Goal: Task Accomplishment & Management: Manage account settings

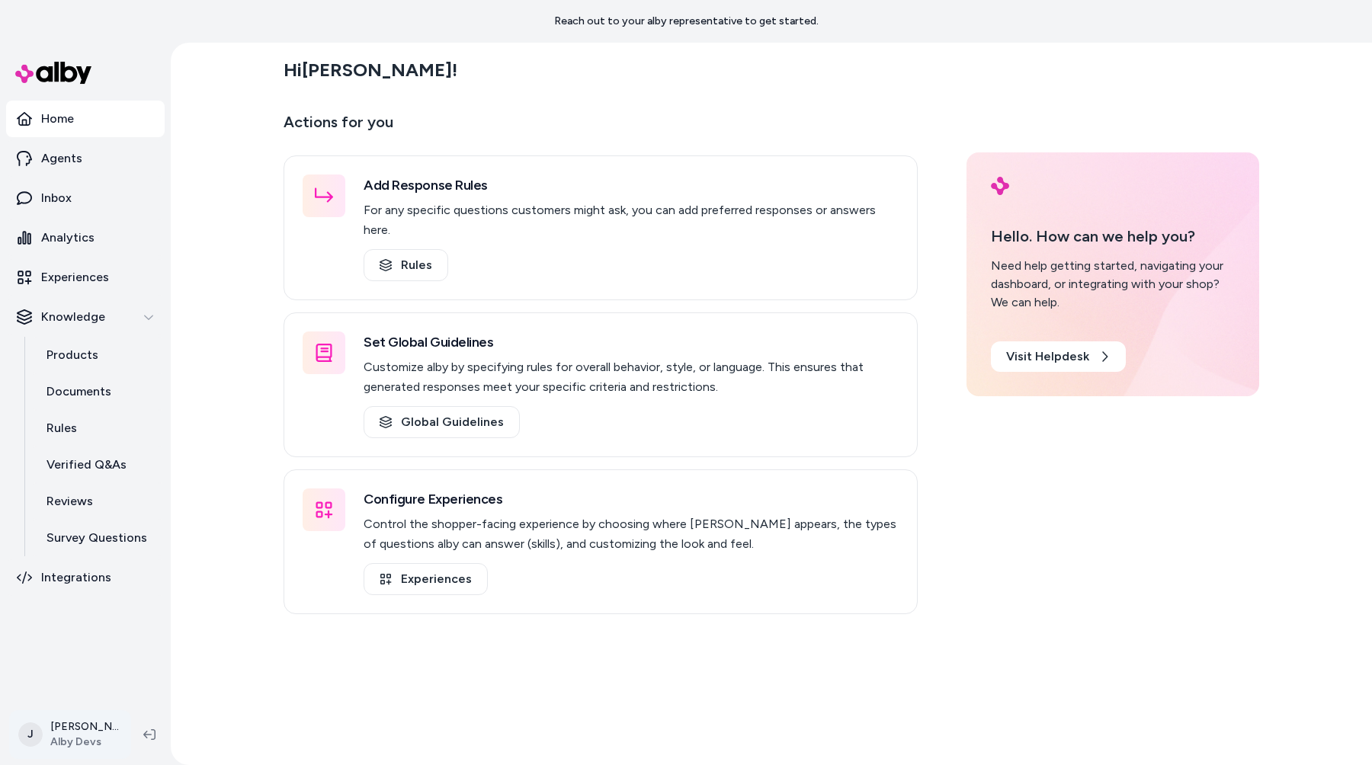
click at [69, 726] on html "Reach out to your alby representative to get started. Home Agents Inbox Analyti…" at bounding box center [686, 382] width 1372 height 765
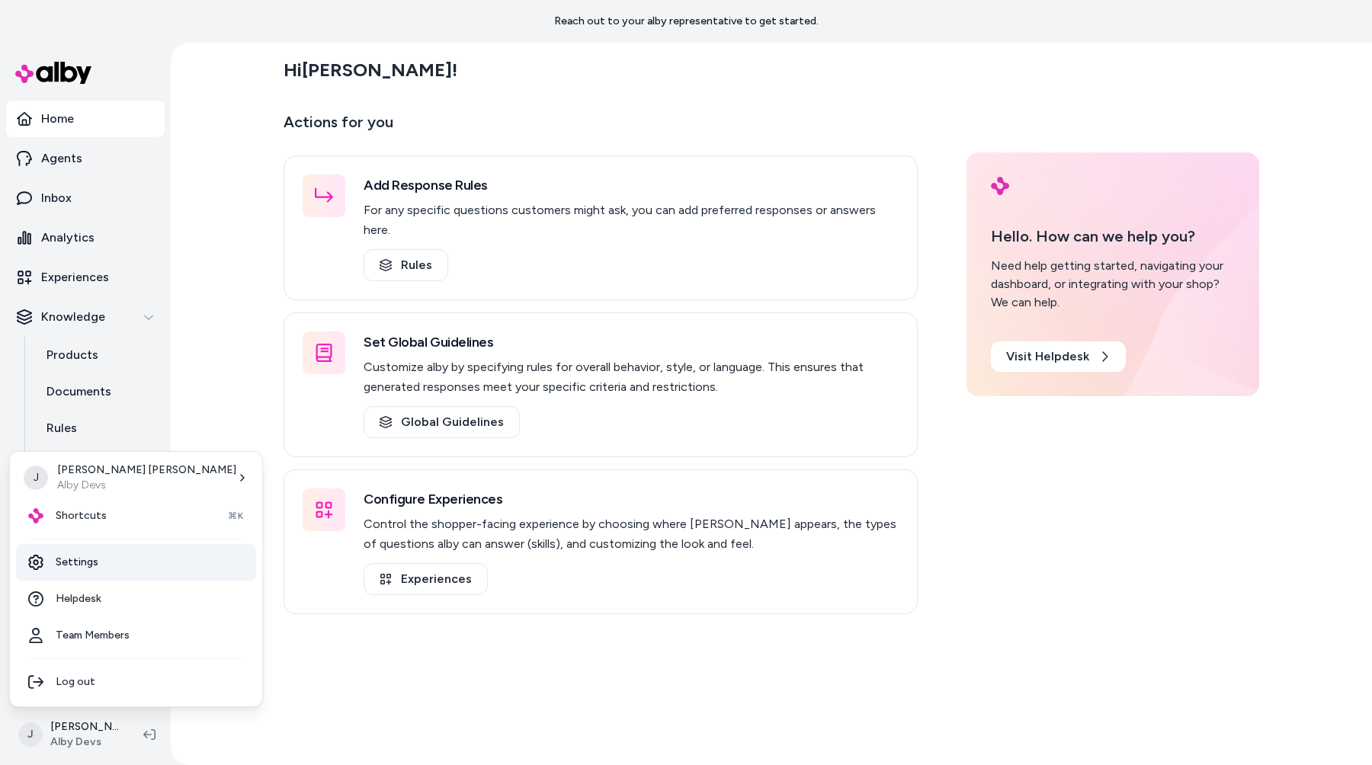
click at [89, 561] on link "Settings" at bounding box center [136, 562] width 240 height 37
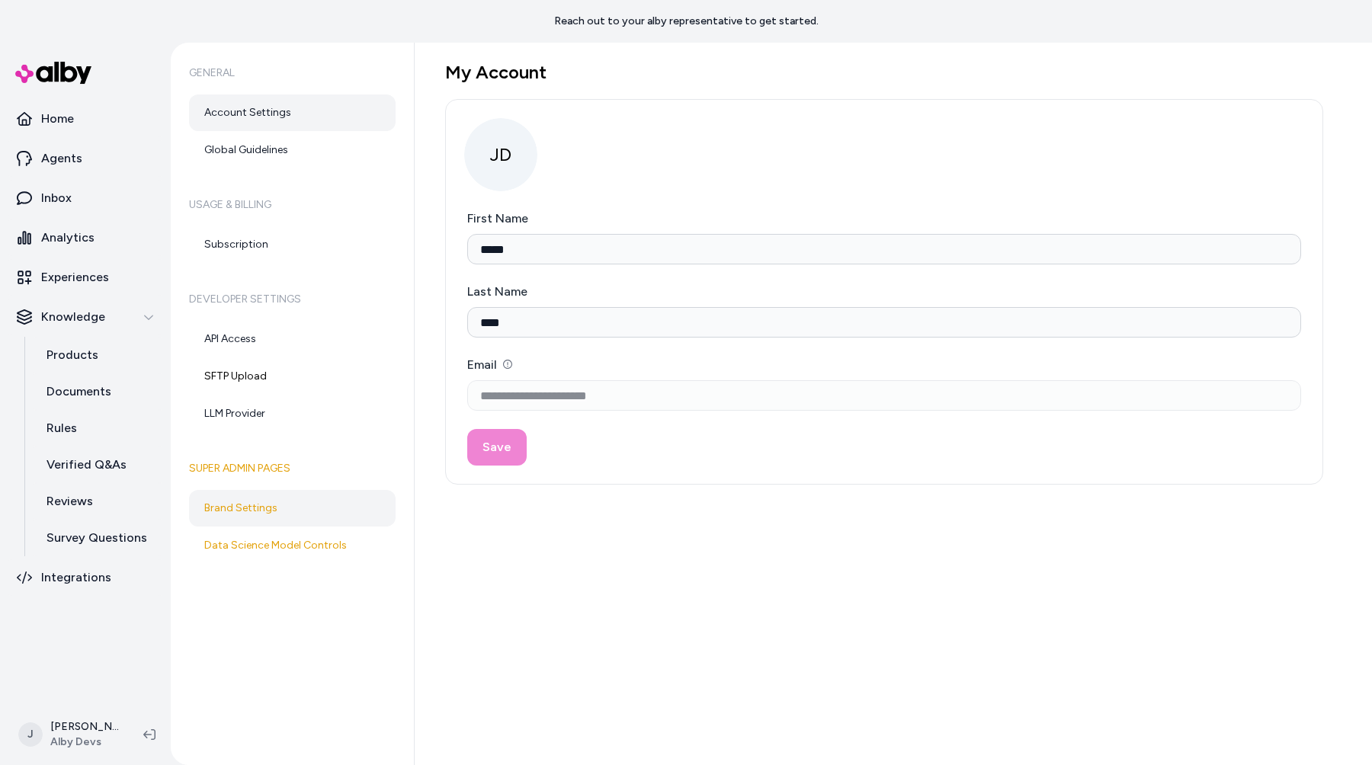
click at [309, 504] on link "Brand Settings" at bounding box center [292, 508] width 206 height 37
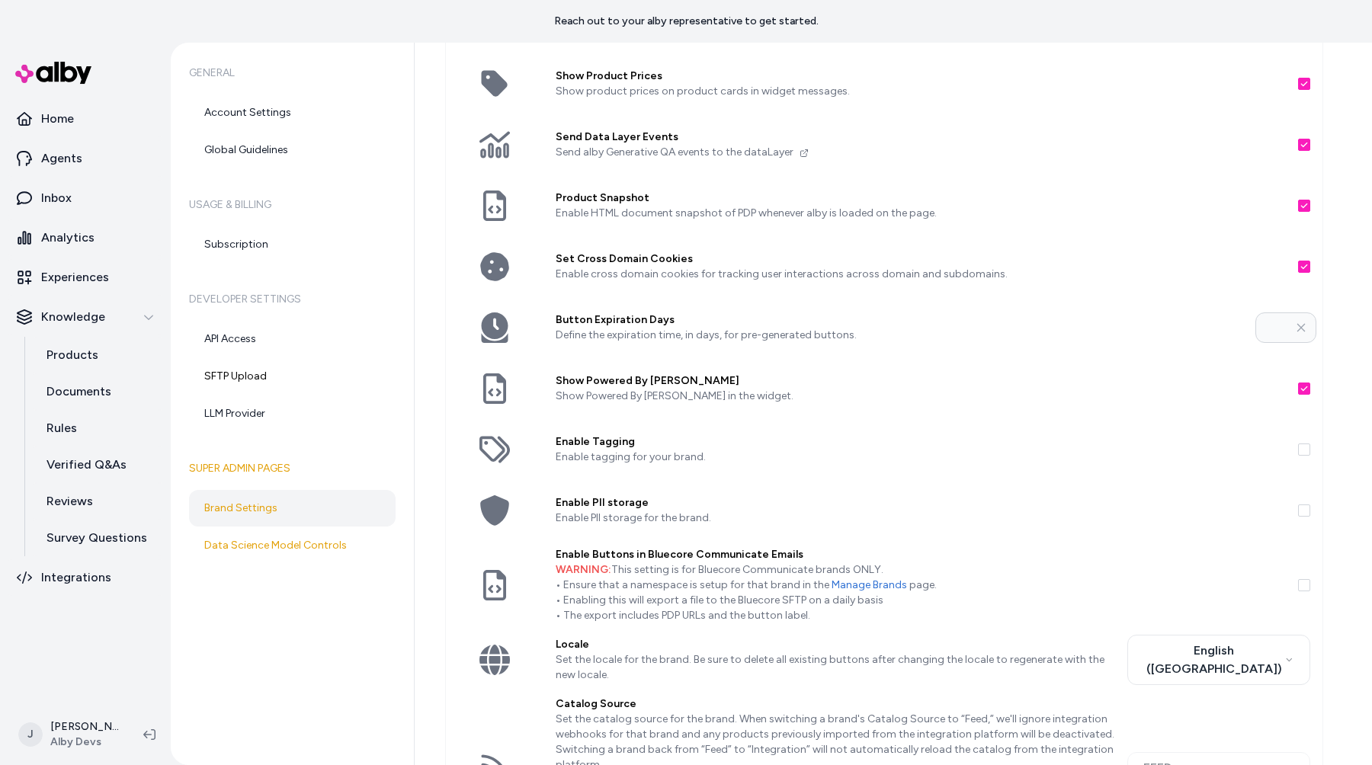
scroll to position [299, 0]
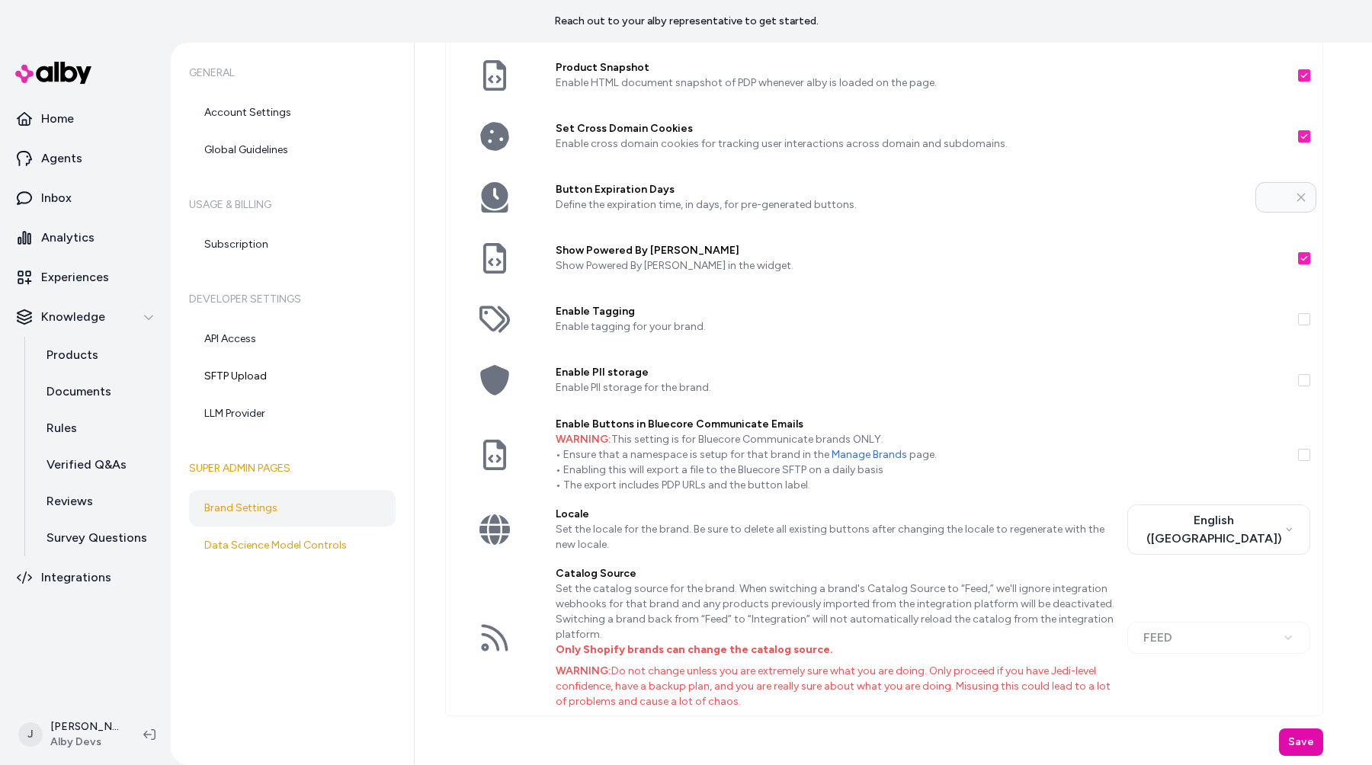
click at [1299, 377] on button "Enable PII storage" at bounding box center [1304, 380] width 12 height 12
click at [1306, 742] on button "Save" at bounding box center [1301, 741] width 44 height 27
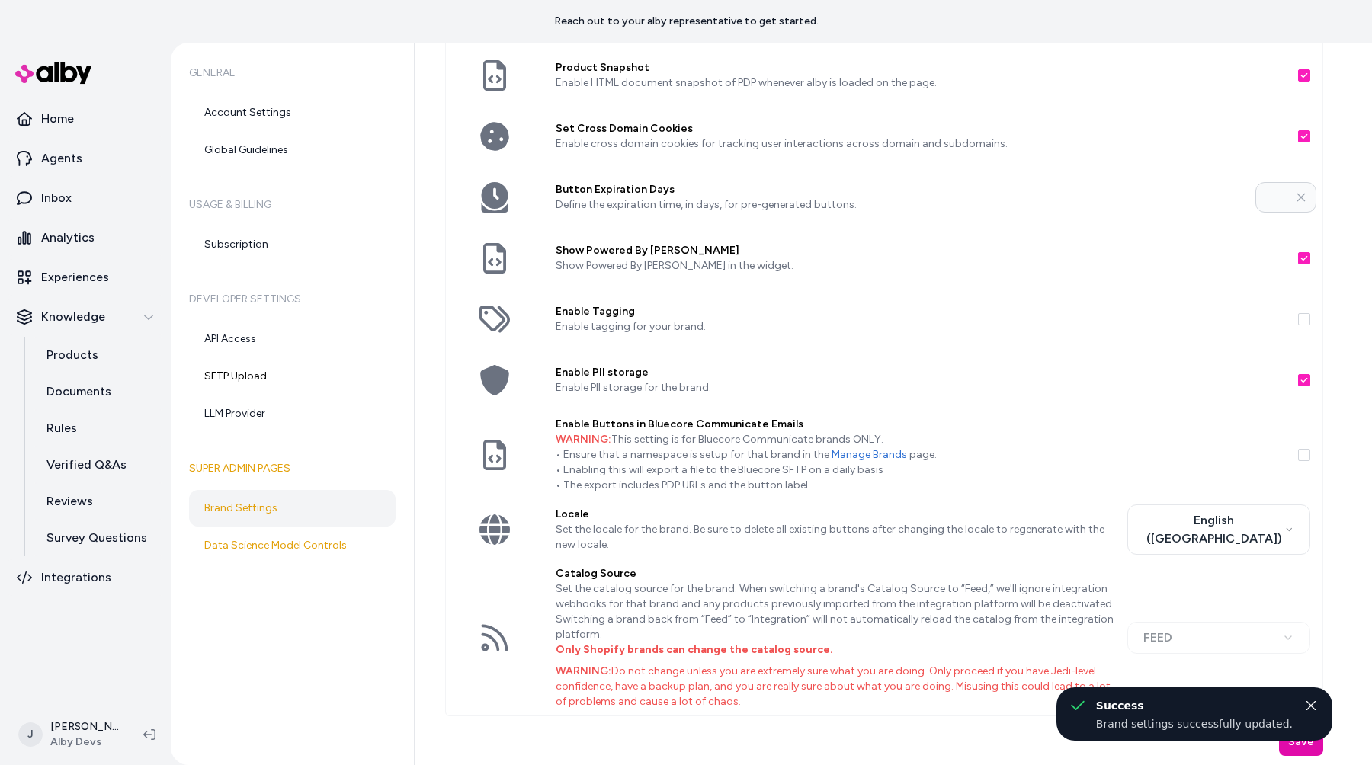
click at [1355, 609] on div "Brand Settings Order Attribution Window Hours Define the time window, in hours,…" at bounding box center [893, 404] width 957 height 722
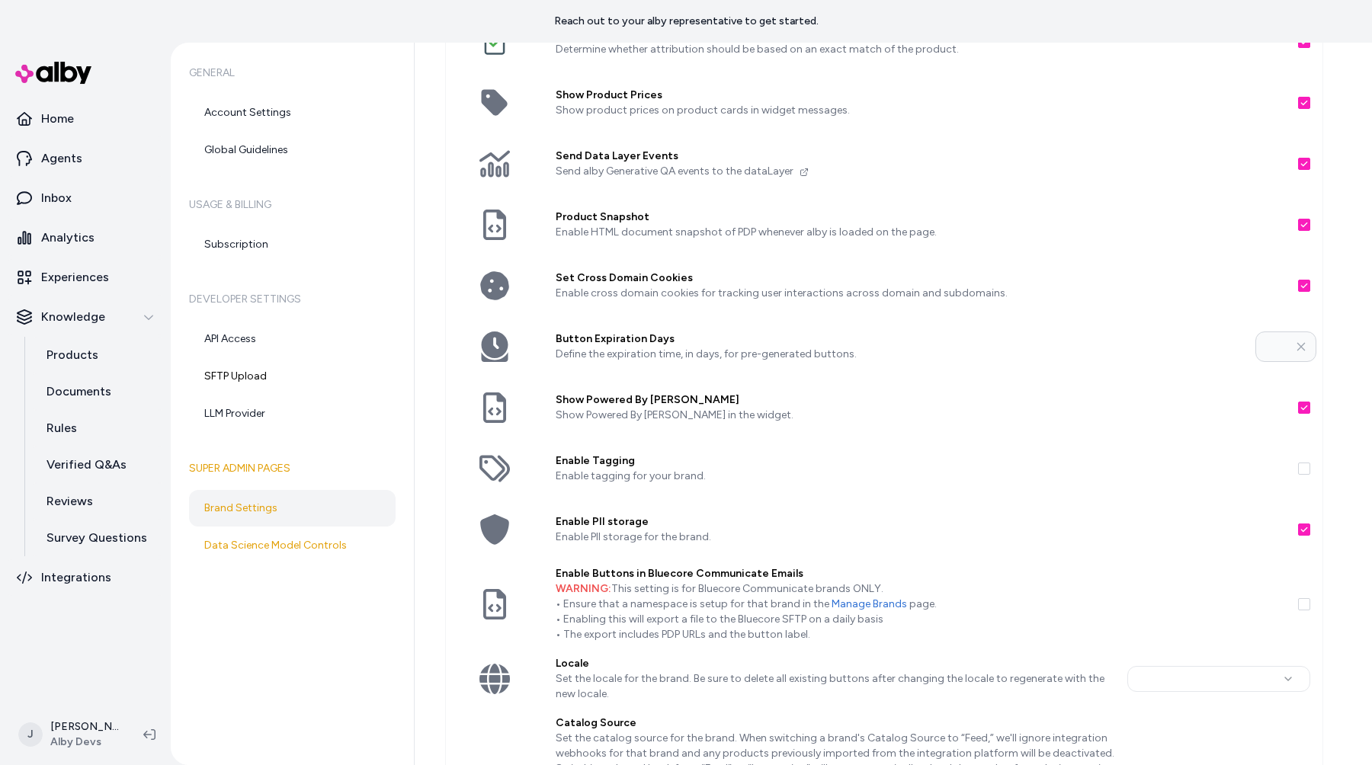
scroll to position [299, 0]
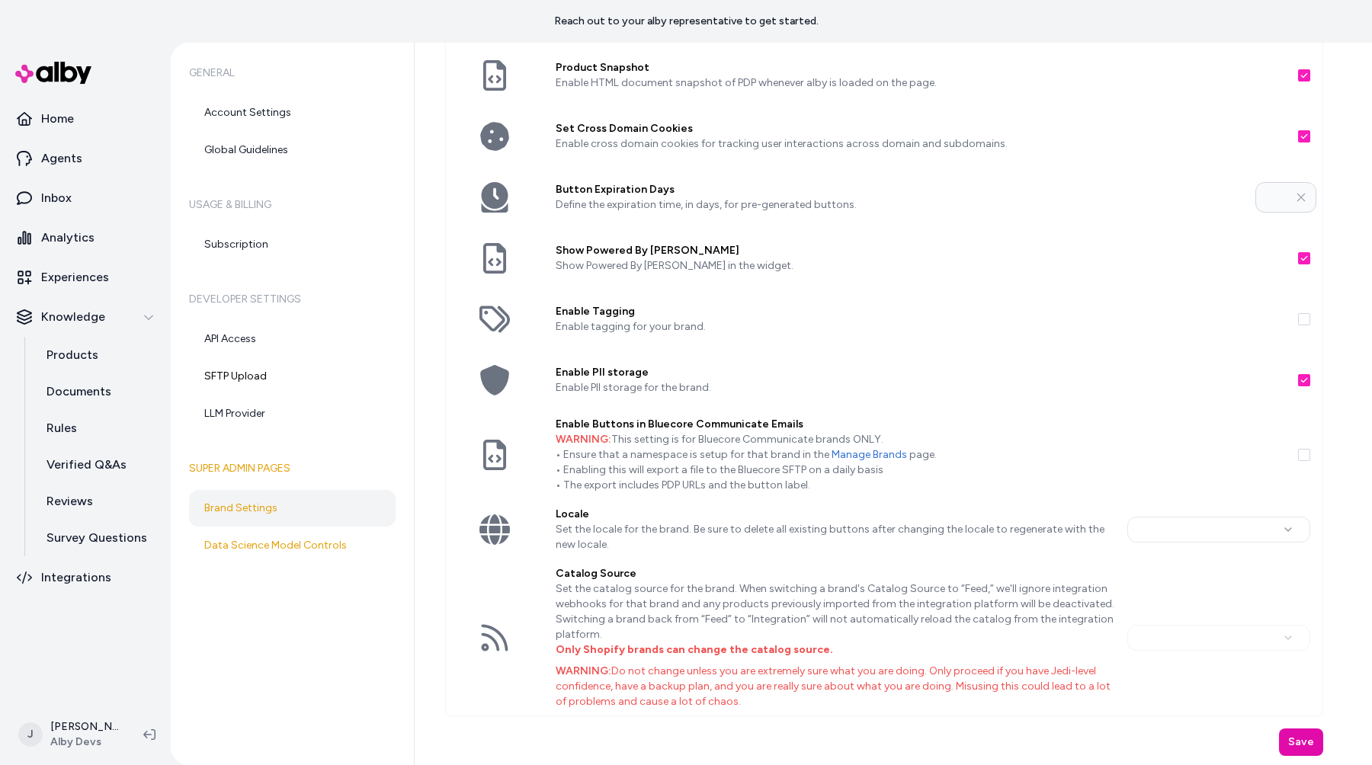
type input "**"
click at [1301, 385] on button "Enable PII storage" at bounding box center [1304, 380] width 12 height 12
click at [1302, 728] on button "Save" at bounding box center [1301, 741] width 44 height 27
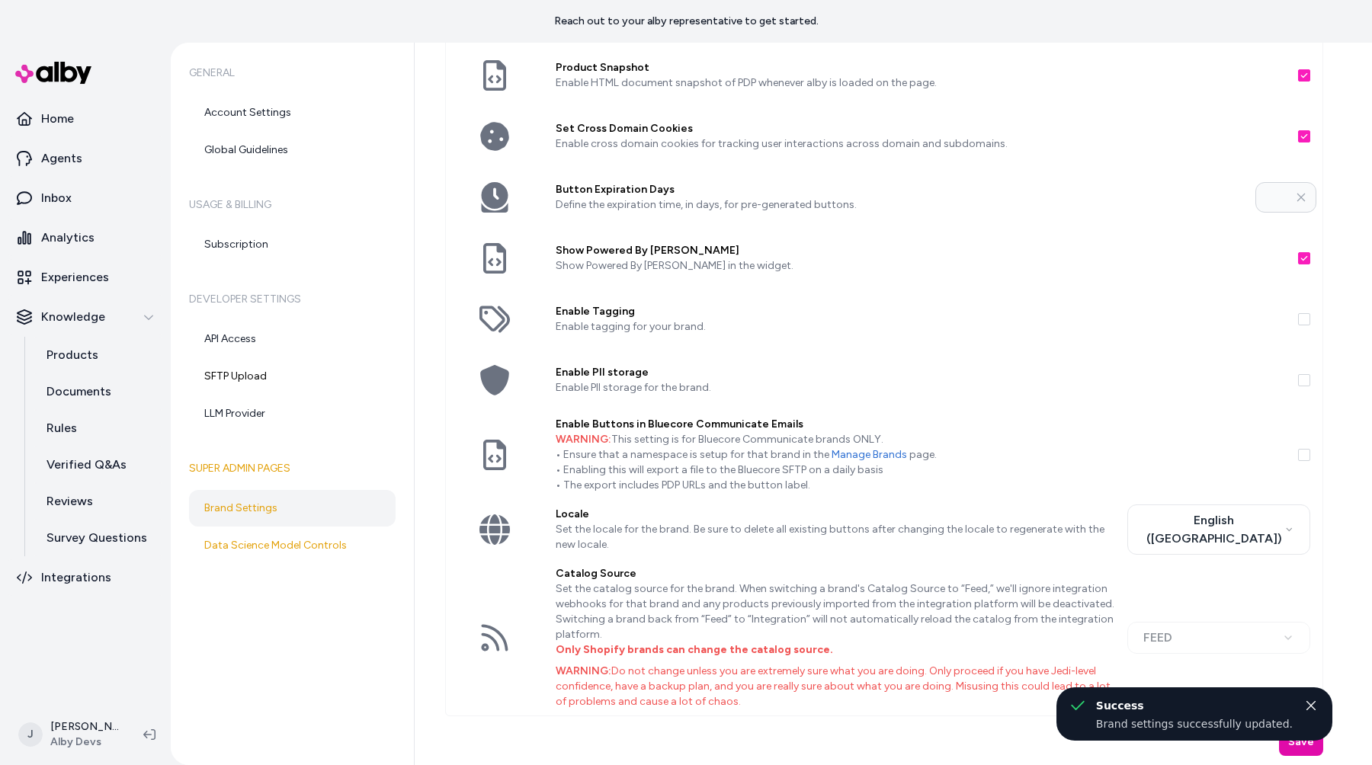
click at [1346, 509] on div "Brand Settings Order Attribution Window Hours Define the time window, in hours,…" at bounding box center [893, 404] width 957 height 722
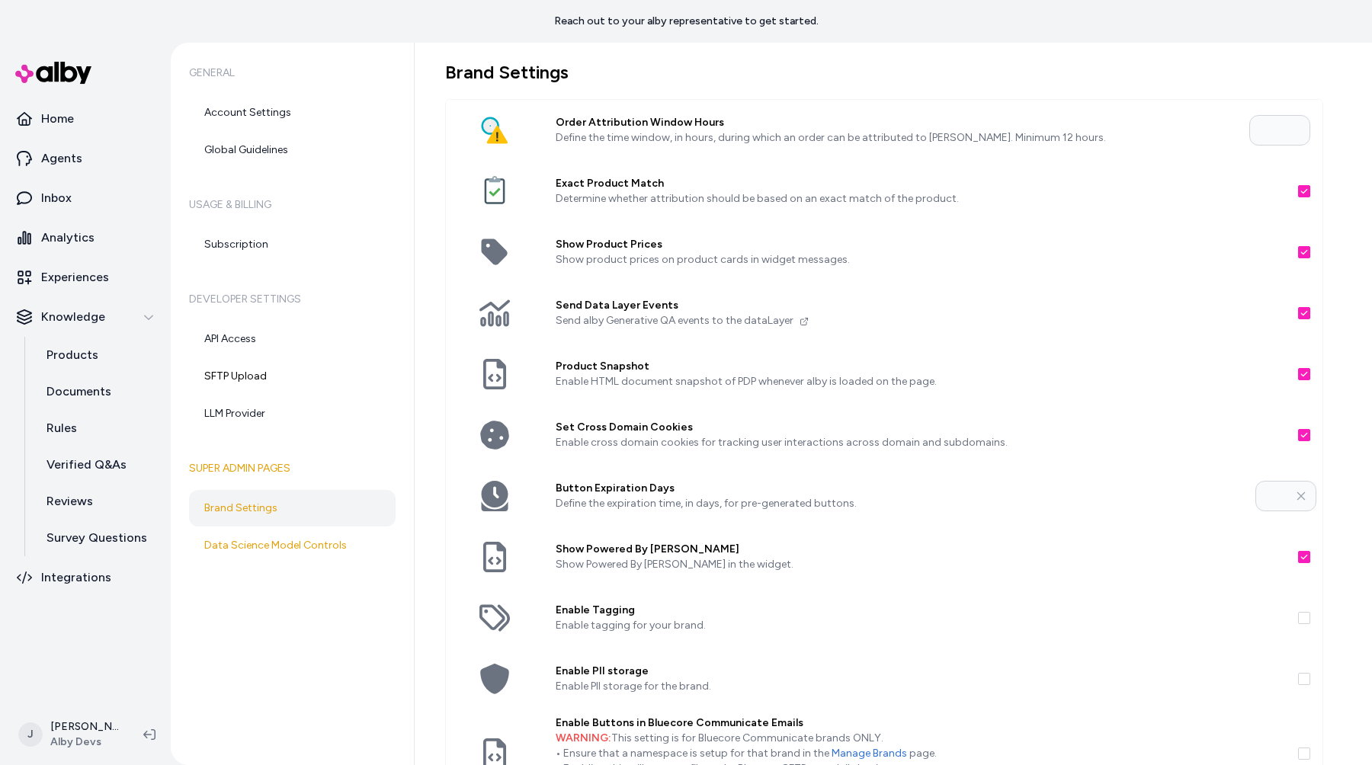
scroll to position [299, 0]
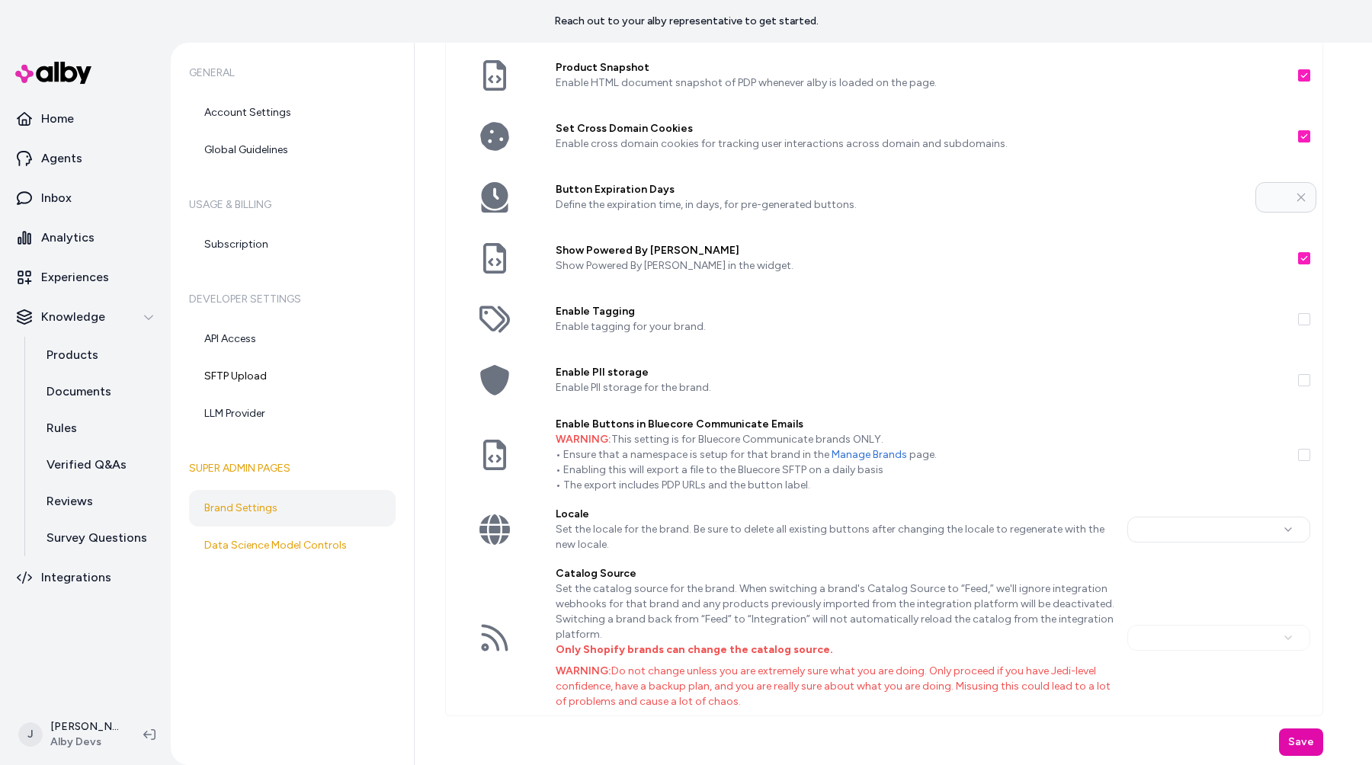
click at [1343, 475] on div "Brand Settings Order Attribution Window Hours Define the time window, in hours,…" at bounding box center [893, 404] width 957 height 722
type input "**"
